Goal: Find specific page/section

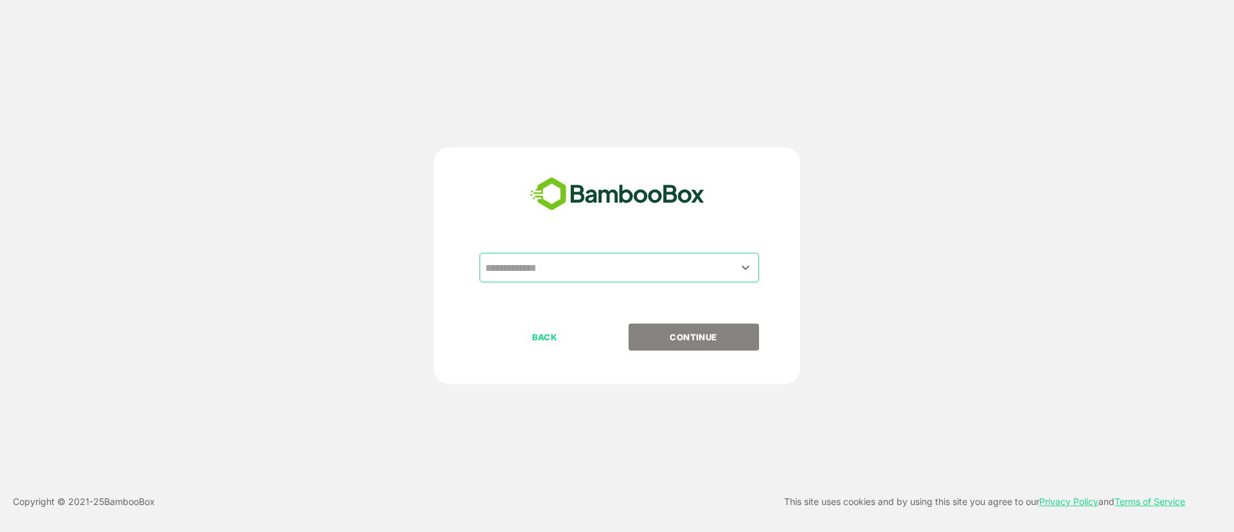
click at [596, 272] on input "text" at bounding box center [619, 267] width 274 height 24
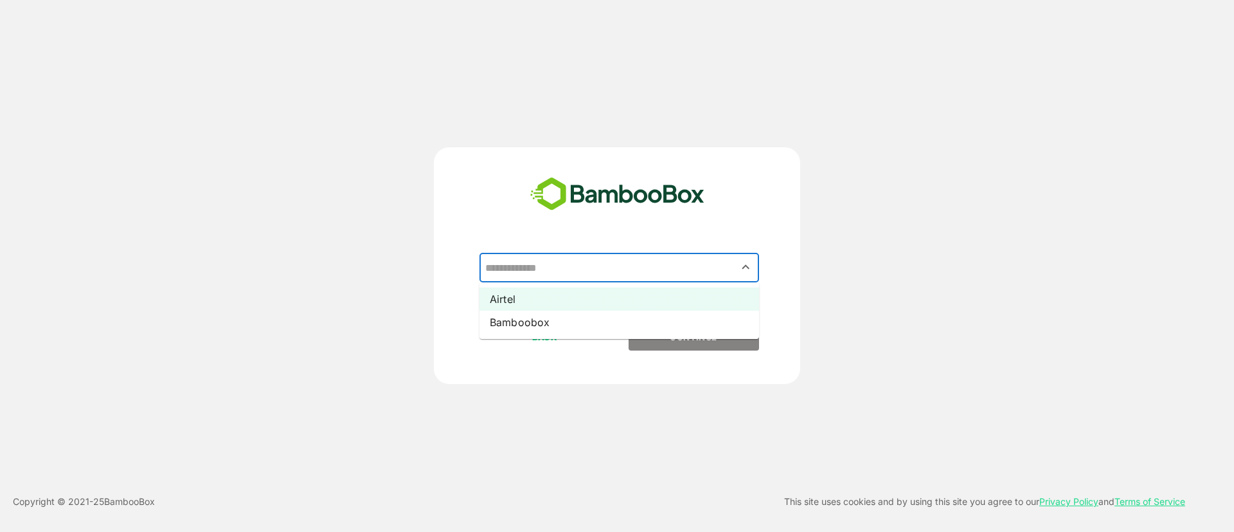
click at [596, 299] on li "Airtel" at bounding box center [619, 298] width 280 height 23
type input "******"
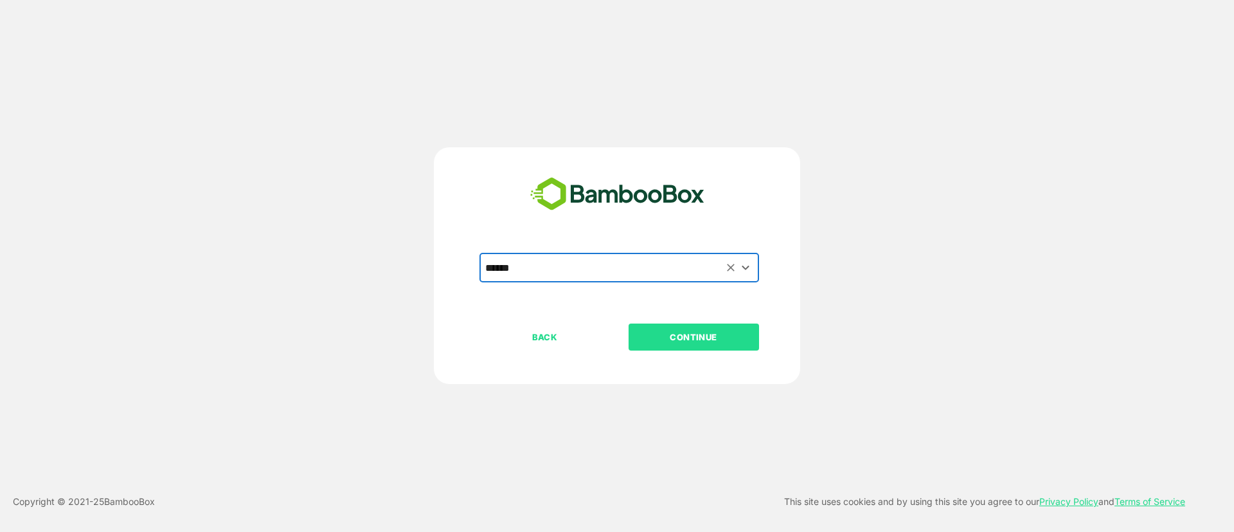
click at [659, 326] on button "CONTINUE" at bounding box center [694, 336] width 130 height 27
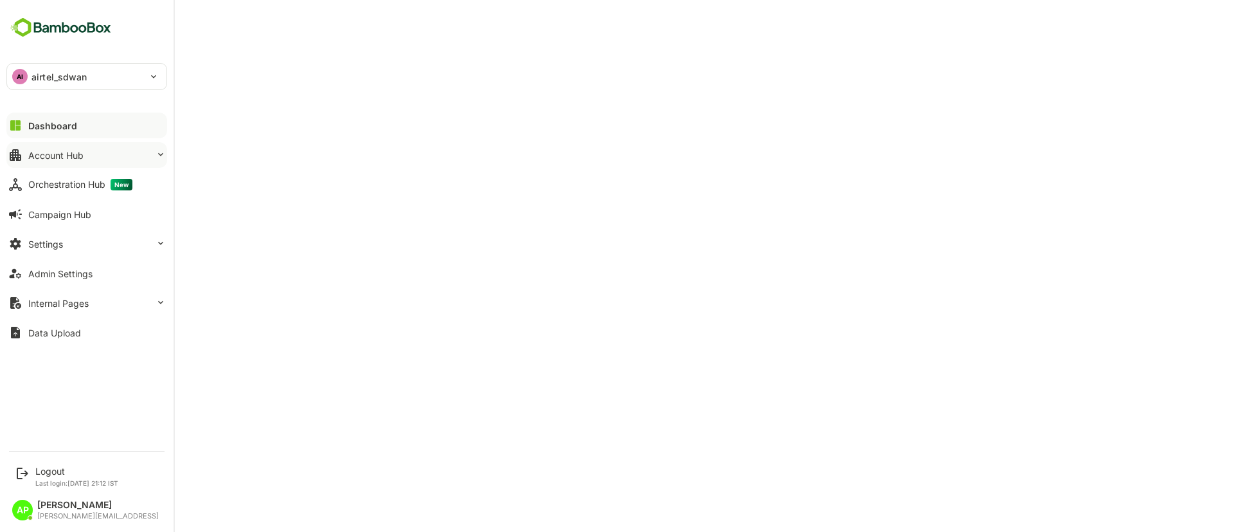
click at [72, 167] on button "Account Hub" at bounding box center [86, 155] width 161 height 26
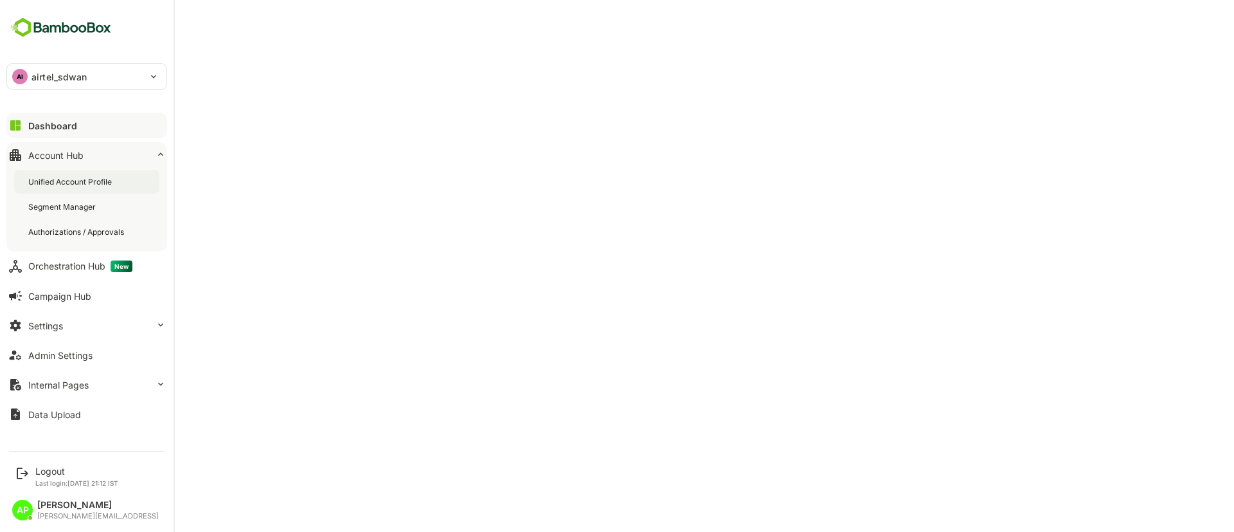
click at [73, 180] on div "Unified Account Profile" at bounding box center [71, 181] width 86 height 11
